Goal: Check status: Check status

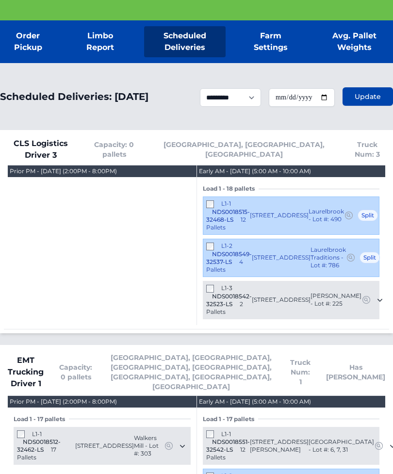
scroll to position [148, 0]
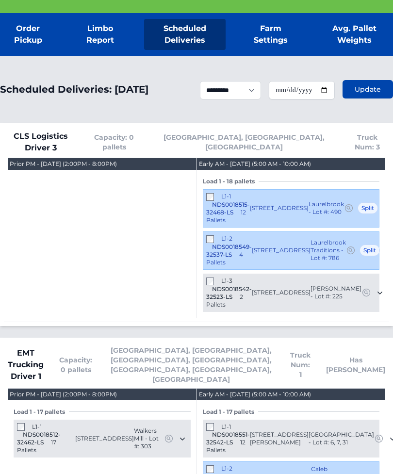
click at [220, 196] on div "L1-1 NDS0018515-32468-LS 12 Pallets" at bounding box center [228, 209] width 44 height 32
click at [210, 246] on div "L1-2 NDS0018549-32537-LS 4 Pallets" at bounding box center [229, 251] width 46 height 32
click at [218, 235] on div "L1-2 NDS0018549-32537-LS 4 Pallets" at bounding box center [229, 251] width 46 height 32
click at [215, 235] on span at bounding box center [210, 238] width 9 height 7
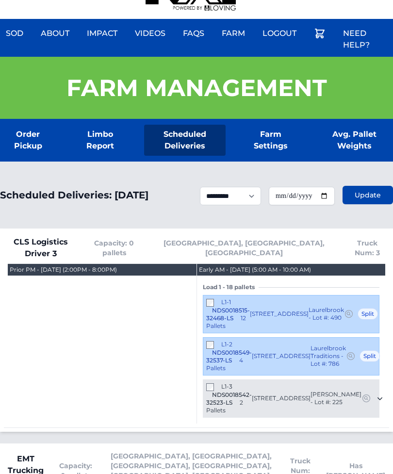
scroll to position [0, 0]
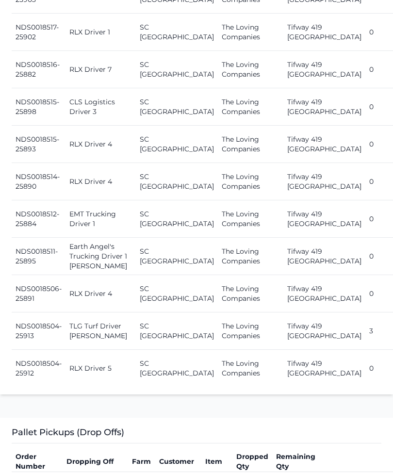
scroll to position [1256, 0]
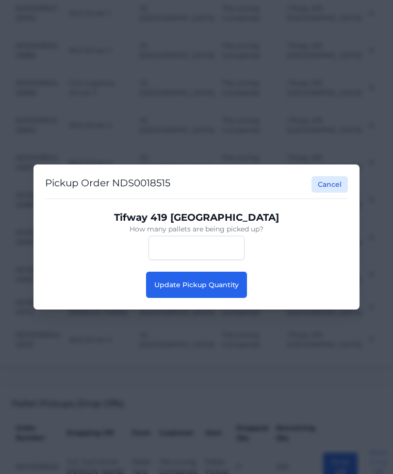
click at [228, 289] on span "Update Pickup Quantity" at bounding box center [196, 284] width 84 height 9
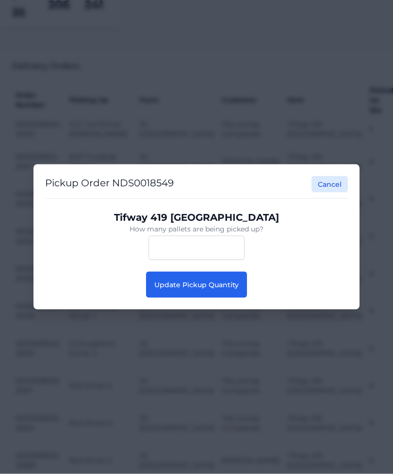
scroll to position [369, 0]
click at [215, 289] on span "Update Pickup Quantity" at bounding box center [196, 284] width 84 height 9
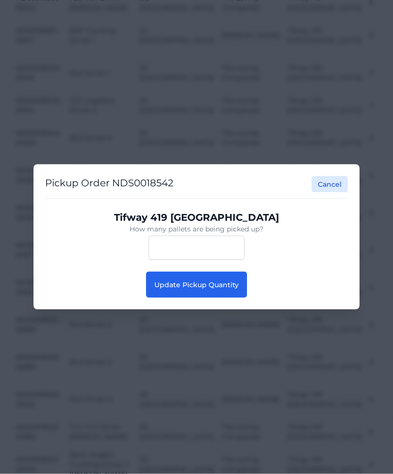
scroll to position [495, 0]
click at [230, 292] on button "Update Pickup Quantity" at bounding box center [196, 285] width 101 height 26
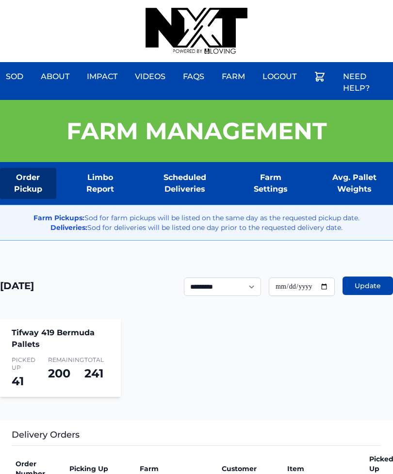
click at [328, 1] on div "Sod About Impact Videos FAQs Need Help? Farm My Account Logout" at bounding box center [196, 31] width 393 height 62
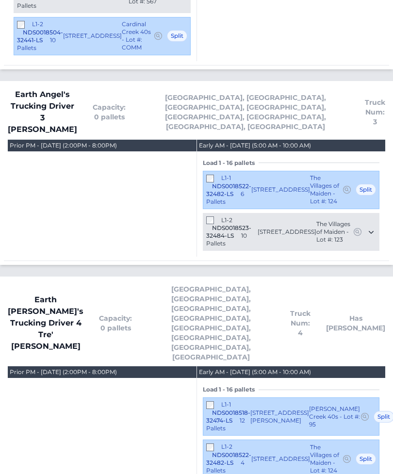
scroll to position [965, 0]
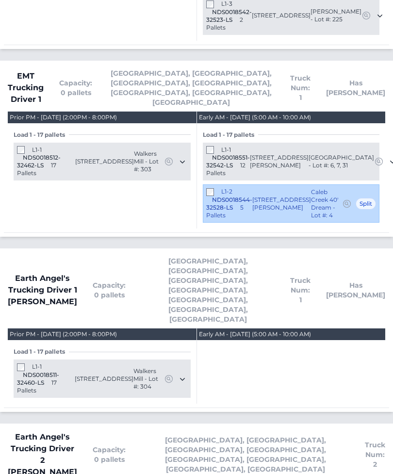
scroll to position [415, 0]
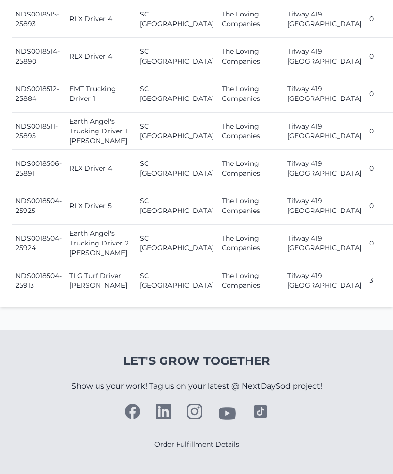
scroll to position [1378, 0]
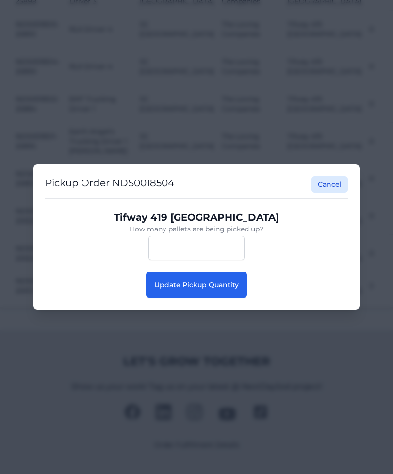
click at [184, 298] on button "Update Pickup Quantity" at bounding box center [196, 285] width 101 height 26
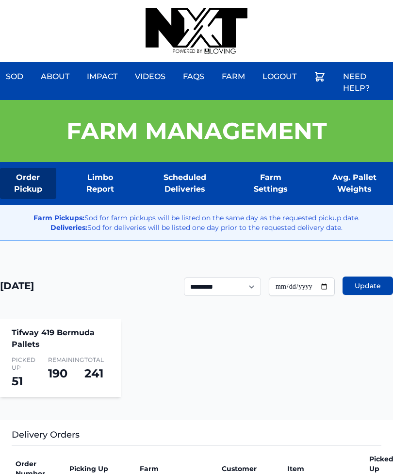
click at [301, 13] on div "Sod About Impact Videos FAQs Need Help? Farm My Account Logout" at bounding box center [196, 31] width 393 height 62
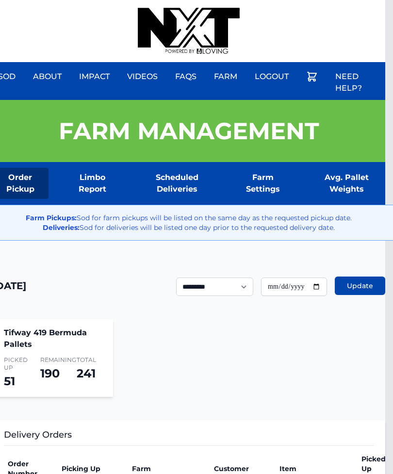
click at [344, 5] on div "Sod About Impact Videos FAQs Need Help? Farm My Account Logout" at bounding box center [188, 31] width 393 height 62
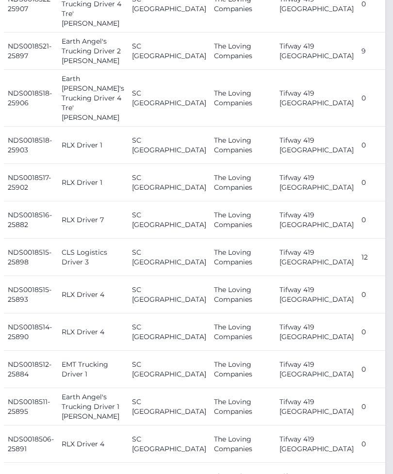
scroll to position [1091, 8]
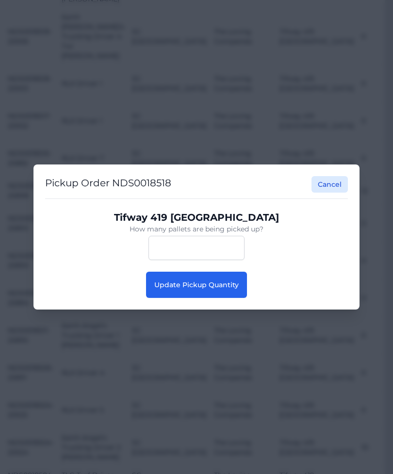
click at [199, 289] on span "Update Pickup Quantity" at bounding box center [196, 284] width 84 height 9
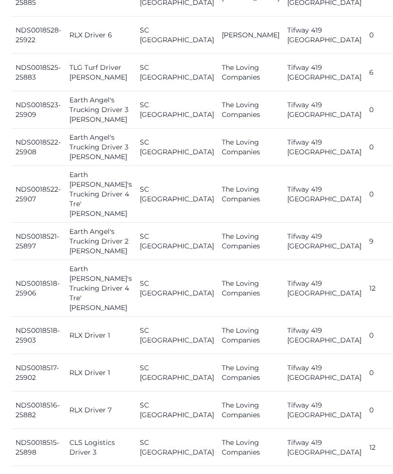
scroll to position [890, 0]
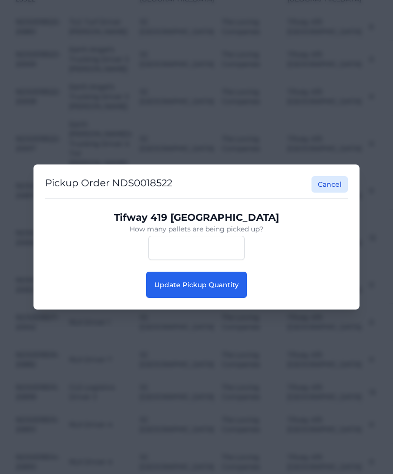
click at [236, 298] on button "Update Pickup Quantity" at bounding box center [196, 285] width 101 height 26
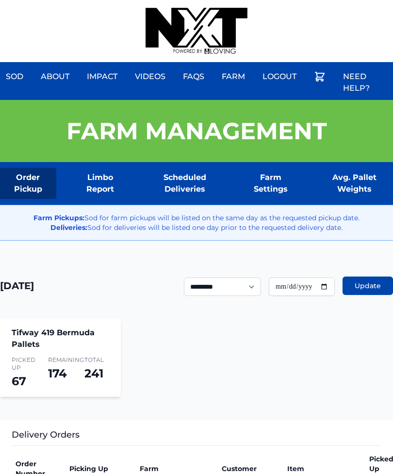
click at [361, 5] on div "Sod About Impact Videos FAQs Need Help? Farm My Account Logout" at bounding box center [196, 31] width 393 height 62
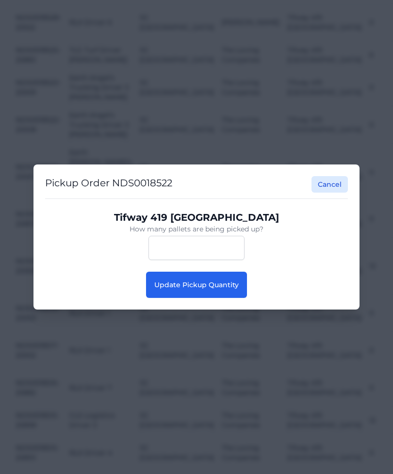
click at [239, 296] on button "Update Pickup Quantity" at bounding box center [196, 285] width 101 height 26
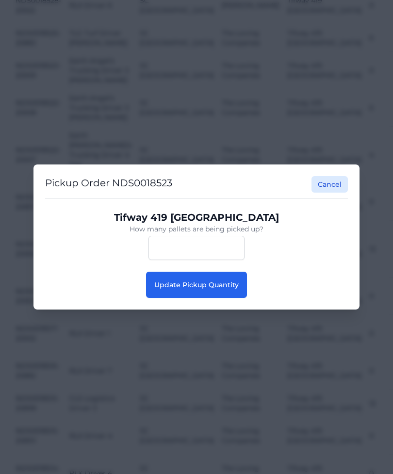
click at [236, 289] on span "Update Pickup Quantity" at bounding box center [196, 284] width 84 height 9
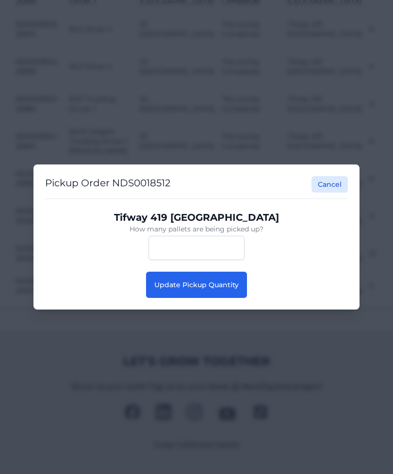
click at [342, 193] on button "Cancel" at bounding box center [330, 184] width 36 height 16
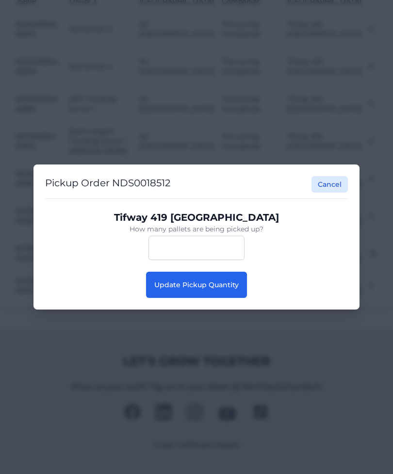
click at [240, 298] on button "Update Pickup Quantity" at bounding box center [196, 285] width 101 height 26
